Goal: Download file/media

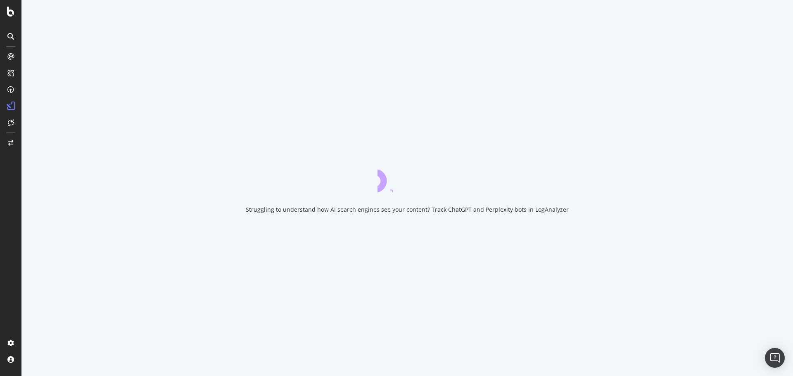
click at [171, 174] on div "Struggling to understand how AI search engines see your content? Track ChatGPT …" at bounding box center [407, 188] width 772 height 376
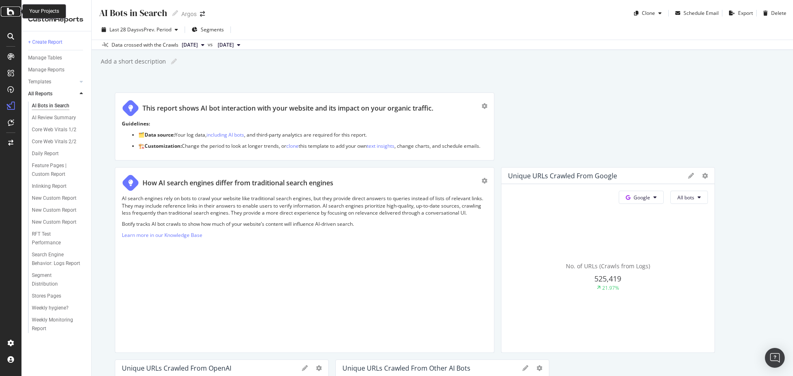
click at [8, 13] on icon at bounding box center [10, 12] width 7 height 10
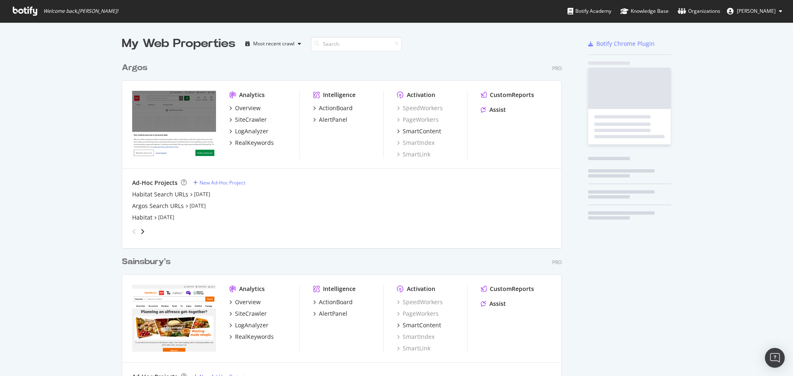
scroll to position [370, 781]
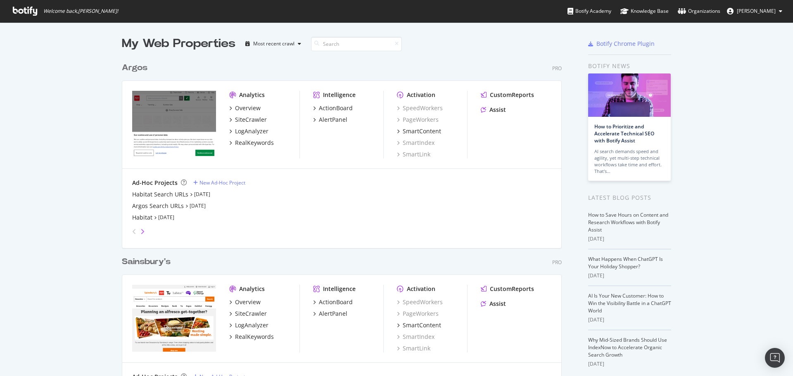
click at [141, 232] on icon "angle-right" at bounding box center [143, 232] width 4 height 7
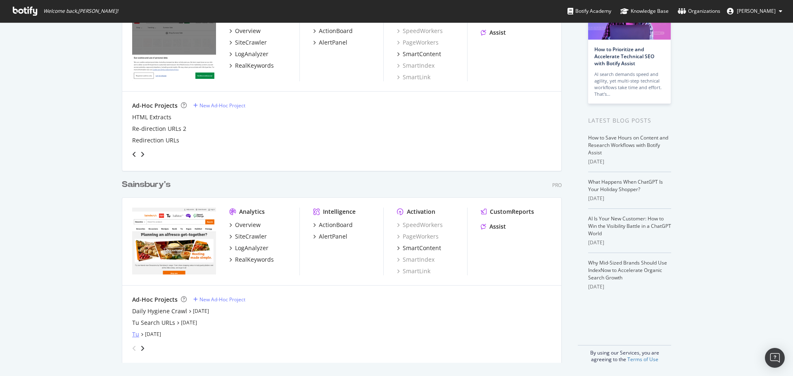
click at [132, 336] on div "Tu" at bounding box center [135, 335] width 7 height 8
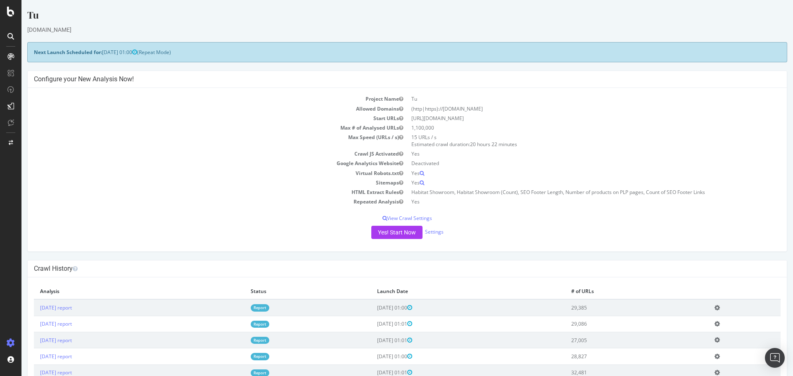
click at [269, 306] on link "Report" at bounding box center [260, 308] width 19 height 7
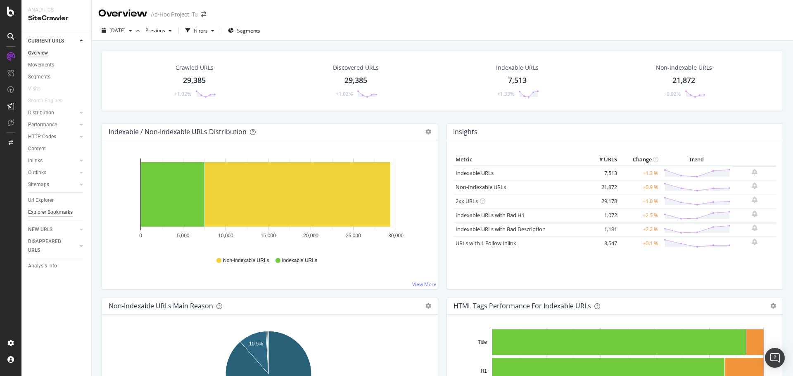
click at [47, 214] on div "Explorer Bookmarks" at bounding box center [50, 212] width 45 height 9
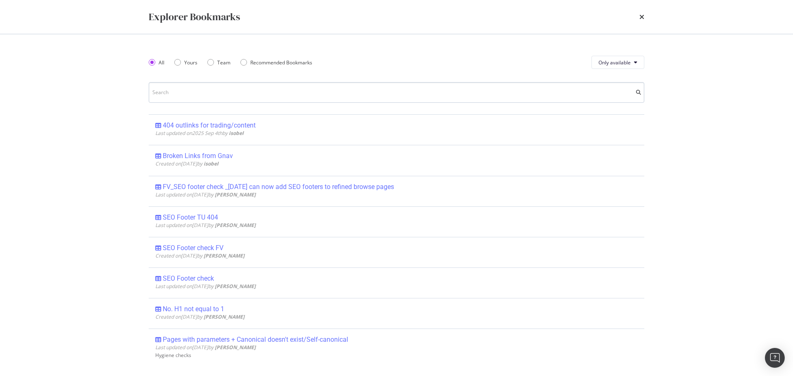
click at [225, 95] on input "modal" at bounding box center [397, 92] width 496 height 21
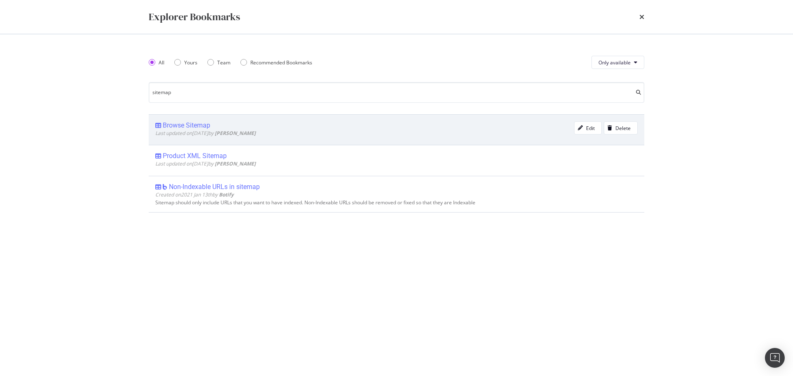
type input "sitemap"
click at [175, 126] on div "Browse Sitemap" at bounding box center [187, 126] width 48 height 8
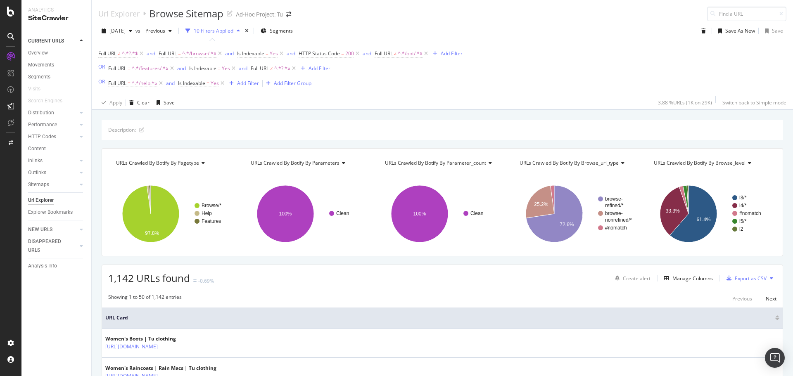
scroll to position [83, 0]
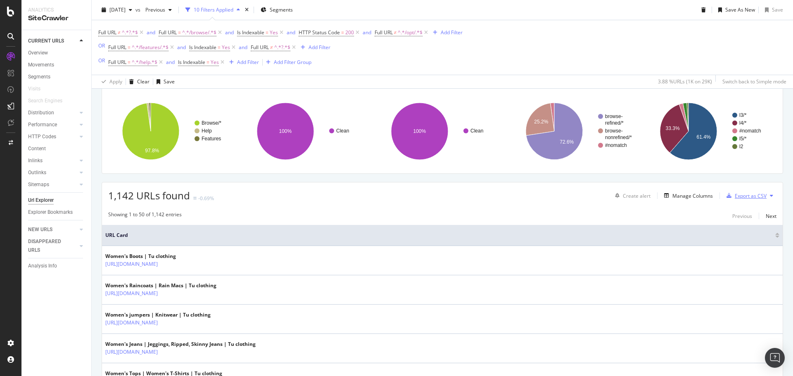
click at [727, 196] on icon "button" at bounding box center [729, 195] width 5 height 5
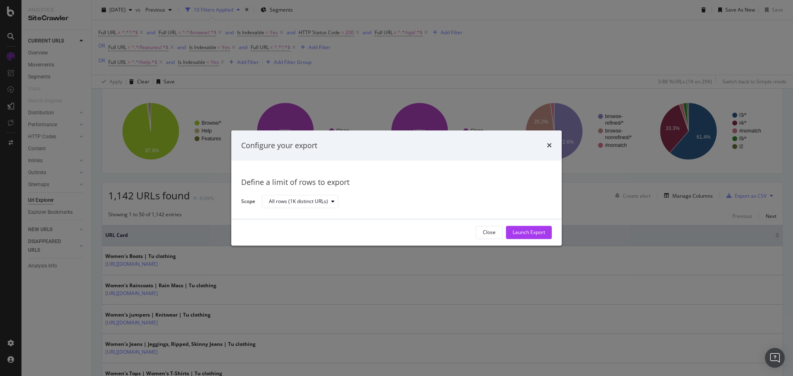
click at [481, 69] on div "Configure your export Define a limit of rows to export Scope All rows (1K disti…" at bounding box center [396, 188] width 793 height 376
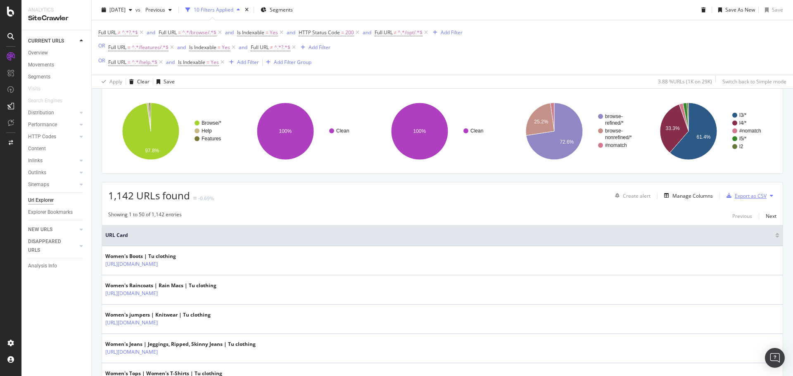
click at [736, 200] on div "Export as CSV" at bounding box center [745, 196] width 43 height 12
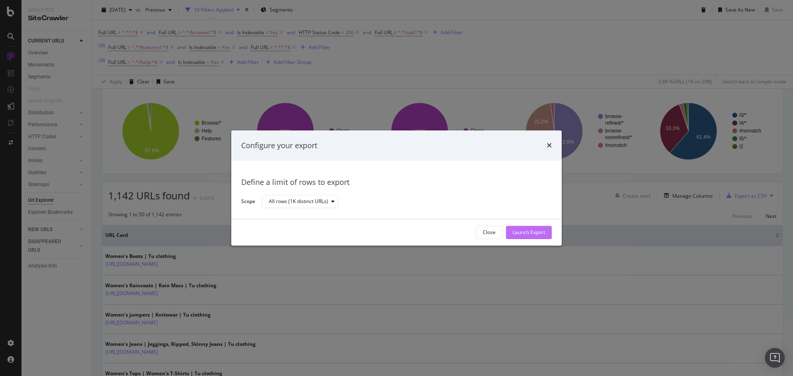
click at [532, 236] on div "Launch Export" at bounding box center [529, 232] width 33 height 12
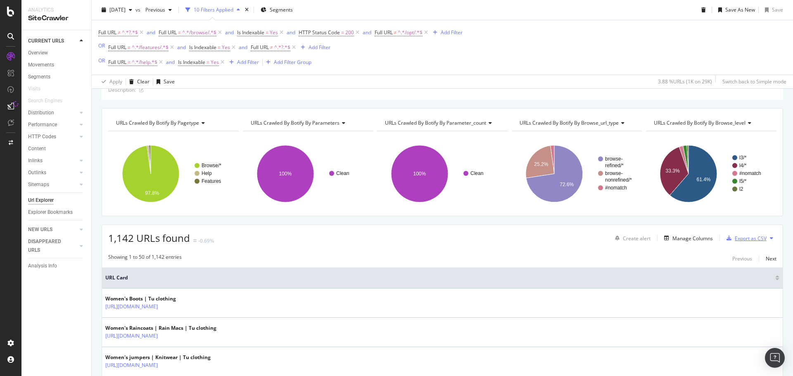
scroll to position [0, 0]
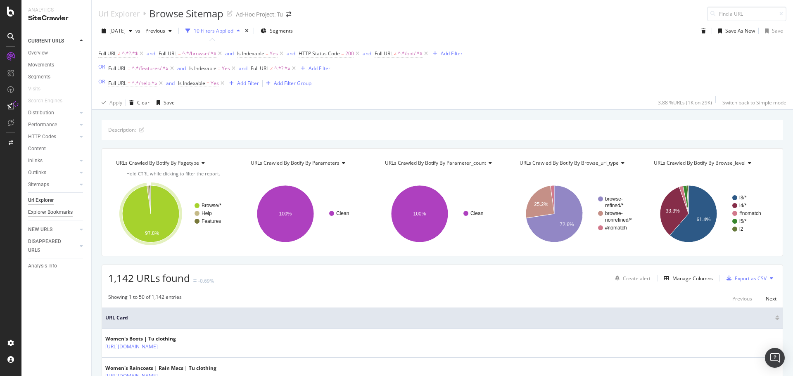
click at [39, 214] on div "Explorer Bookmarks" at bounding box center [50, 212] width 45 height 9
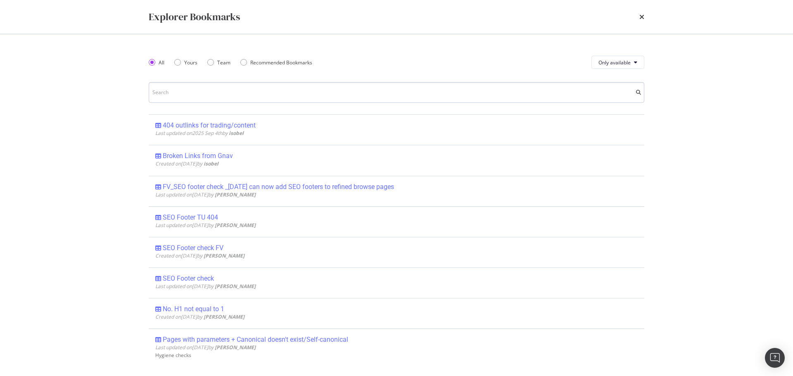
click at [223, 87] on input "modal" at bounding box center [397, 92] width 496 height 21
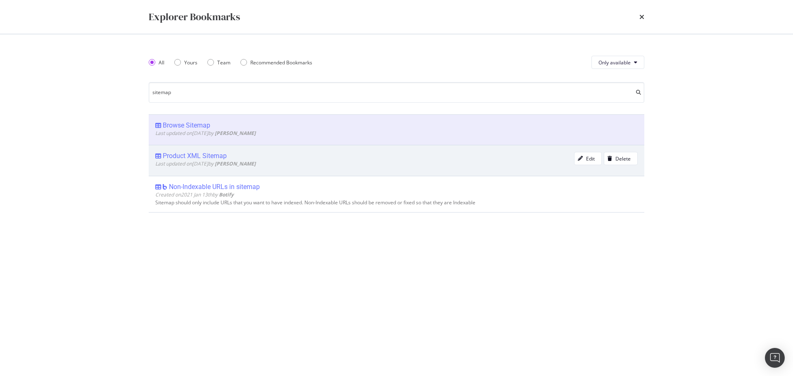
type input "sitemap"
click at [208, 155] on div "Product XML Sitemap" at bounding box center [195, 156] width 64 height 8
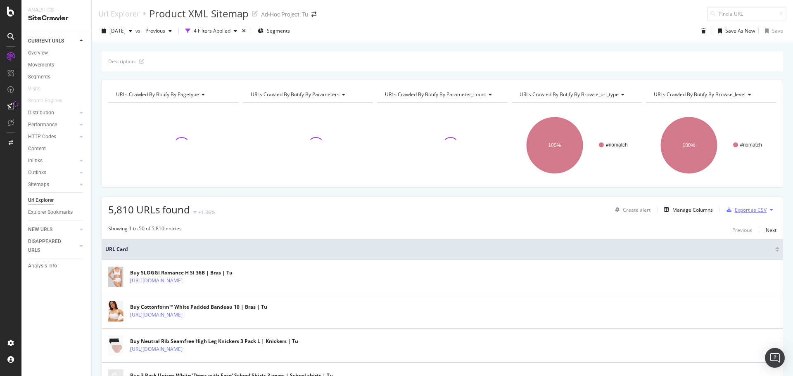
click at [727, 212] on icon "button" at bounding box center [729, 209] width 5 height 5
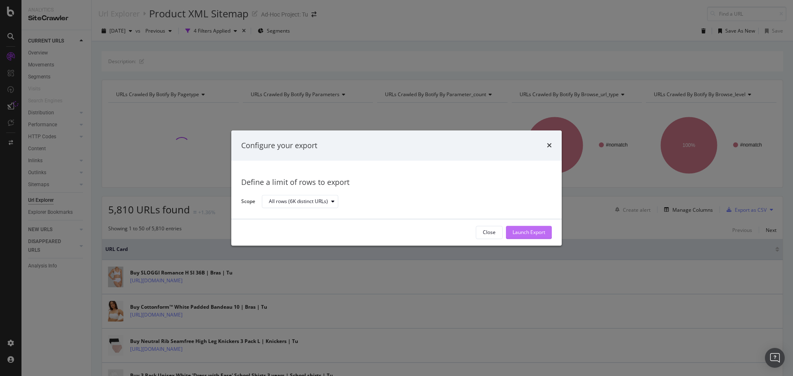
click at [536, 234] on div "Launch Export" at bounding box center [529, 232] width 33 height 7
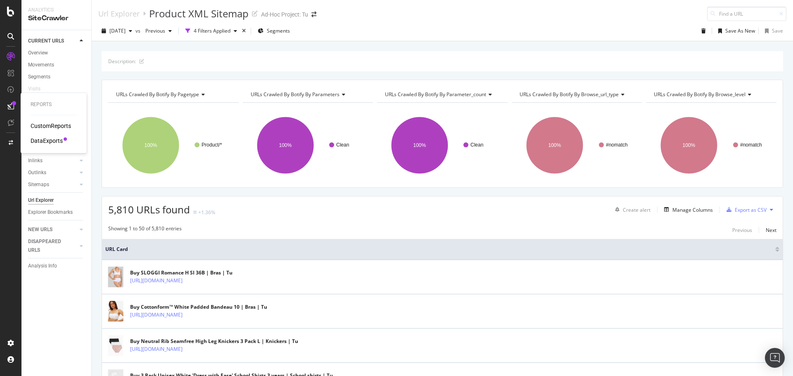
click at [39, 143] on div "DataExports" at bounding box center [47, 141] width 32 height 8
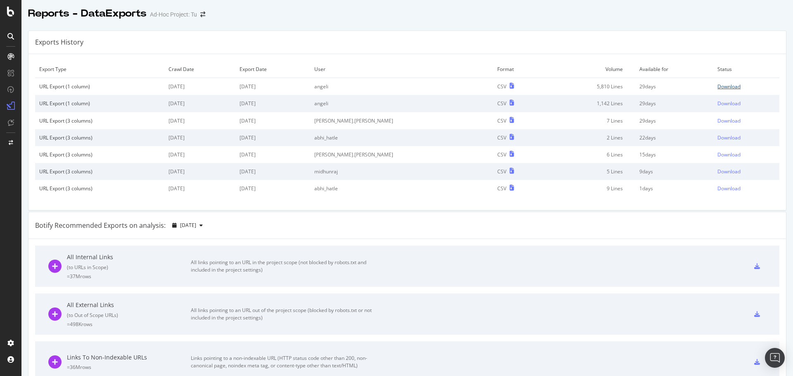
click at [718, 87] on div "Download" at bounding box center [729, 86] width 23 height 7
click at [724, 101] on div "Download" at bounding box center [729, 103] width 23 height 7
